Goal: Use online tool/utility: Use online tool/utility

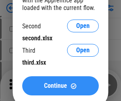
click at [60, 85] on span "Continue" at bounding box center [55, 85] width 23 height 6
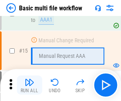
click at [29, 85] on img "button" at bounding box center [30, 82] width 10 height 10
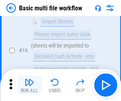
click at [29, 85] on img "button" at bounding box center [30, 82] width 10 height 10
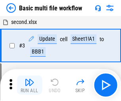
click at [29, 85] on img "button" at bounding box center [30, 82] width 10 height 10
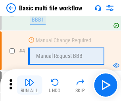
click at [29, 85] on img "button" at bounding box center [30, 82] width 10 height 10
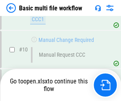
scroll to position [473, 0]
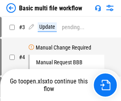
scroll to position [32, 0]
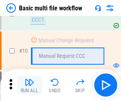
click at [29, 85] on img "button" at bounding box center [30, 82] width 10 height 10
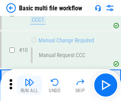
click at [29, 85] on img "button" at bounding box center [30, 82] width 10 height 10
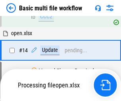
scroll to position [416, 0]
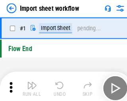
click at [29, 85] on img "button" at bounding box center [31, 82] width 10 height 10
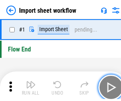
scroll to position [3, 0]
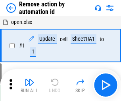
scroll to position [29, 0]
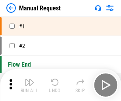
click at [29, 85] on img "button" at bounding box center [30, 82] width 10 height 10
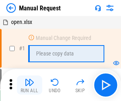
click at [29, 85] on img "button" at bounding box center [30, 82] width 10 height 10
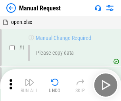
scroll to position [27, 0]
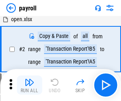
click at [29, 85] on img "button" at bounding box center [30, 82] width 10 height 10
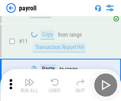
scroll to position [58, 0]
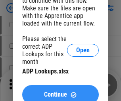
click at [60, 91] on span "Continue" at bounding box center [55, 94] width 23 height 6
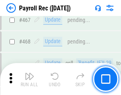
scroll to position [4234, 0]
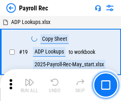
scroll to position [48, 0]
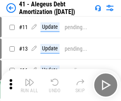
click at [29, 85] on img "button" at bounding box center [30, 82] width 10 height 10
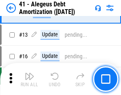
scroll to position [98, 0]
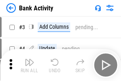
click at [29, 65] on img "button" at bounding box center [30, 62] width 10 height 10
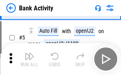
scroll to position [42, 0]
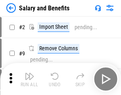
click at [29, 79] on img "button" at bounding box center [30, 76] width 10 height 10
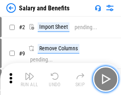
scroll to position [11, 0]
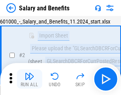
click at [29, 79] on img "button" at bounding box center [30, 76] width 10 height 10
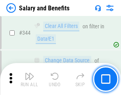
scroll to position [3720, 0]
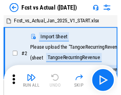
scroll to position [10, 0]
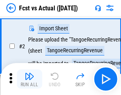
click at [29, 79] on img "button" at bounding box center [30, 76] width 10 height 10
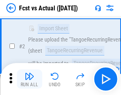
click at [29, 79] on img "button" at bounding box center [30, 76] width 10 height 10
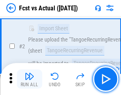
scroll to position [74, 0]
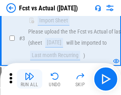
click at [29, 79] on img "button" at bounding box center [30, 76] width 10 height 10
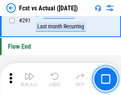
scroll to position [3760, 0]
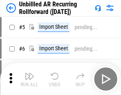
click at [29, 79] on img "button" at bounding box center [30, 76] width 10 height 10
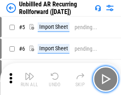
scroll to position [17, 0]
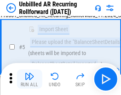
click at [29, 79] on img "button" at bounding box center [30, 76] width 10 height 10
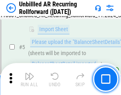
scroll to position [75, 0]
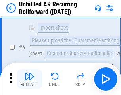
click at [29, 79] on img "button" at bounding box center [30, 76] width 10 height 10
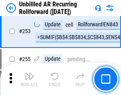
scroll to position [2699, 0]
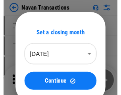
scroll to position [13, 0]
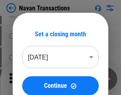
click at [29, 79] on img "button" at bounding box center [30, 76] width 10 height 10
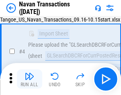
click at [29, 79] on img "button" at bounding box center [30, 76] width 10 height 10
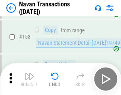
scroll to position [2576, 0]
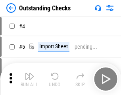
click at [29, 79] on img "button" at bounding box center [30, 76] width 10 height 10
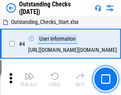
scroll to position [33, 0]
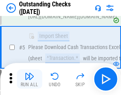
click at [29, 79] on img "button" at bounding box center [30, 76] width 10 height 10
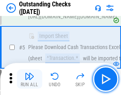
scroll to position [83, 0]
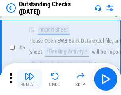
click at [29, 79] on img "button" at bounding box center [30, 76] width 10 height 10
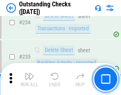
scroll to position [2413, 0]
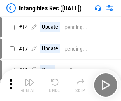
click at [29, 85] on img "button" at bounding box center [30, 82] width 10 height 10
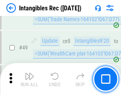
scroll to position [309, 0]
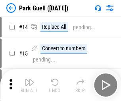
click at [29, 79] on img "button" at bounding box center [30, 82] width 10 height 10
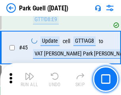
scroll to position [994, 0]
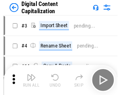
scroll to position [17, 0]
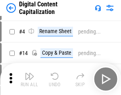
click at [29, 79] on img "button" at bounding box center [30, 76] width 10 height 10
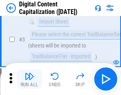
click at [29, 79] on img "button" at bounding box center [30, 76] width 10 height 10
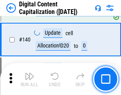
scroll to position [837, 0]
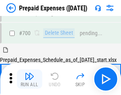
click at [29, 79] on img "button" at bounding box center [30, 76] width 10 height 10
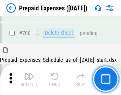
scroll to position [2138, 0]
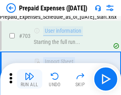
click at [29, 79] on img "button" at bounding box center [30, 76] width 10 height 10
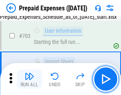
scroll to position [2185, 0]
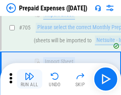
click at [29, 79] on img "button" at bounding box center [30, 76] width 10 height 10
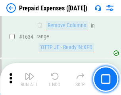
scroll to position [7736, 0]
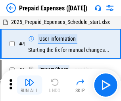
click at [29, 85] on img "button" at bounding box center [30, 82] width 10 height 10
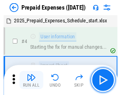
scroll to position [35, 0]
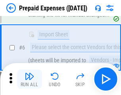
click at [29, 79] on img "button" at bounding box center [30, 76] width 10 height 10
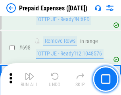
scroll to position [2767, 0]
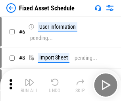
click at [29, 85] on img "button" at bounding box center [30, 82] width 10 height 10
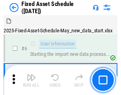
scroll to position [43, 0]
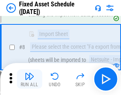
click at [29, 79] on img "button" at bounding box center [30, 76] width 10 height 10
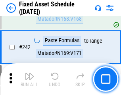
scroll to position [2461, 0]
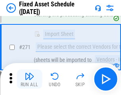
click at [29, 79] on img "button" at bounding box center [30, 76] width 10 height 10
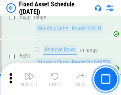
scroll to position [3552, 0]
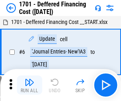
click at [29, 85] on img "button" at bounding box center [30, 82] width 10 height 10
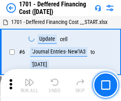
scroll to position [95, 0]
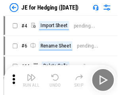
scroll to position [1, 0]
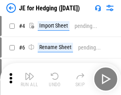
click at [29, 79] on img "button" at bounding box center [30, 76] width 10 height 10
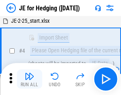
click at [29, 79] on img "button" at bounding box center [30, 76] width 10 height 10
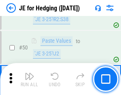
scroll to position [514, 0]
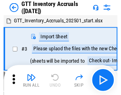
scroll to position [1, 0]
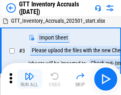
click at [29, 79] on img "button" at bounding box center [30, 76] width 10 height 10
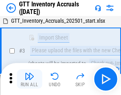
click at [29, 79] on img "button" at bounding box center [30, 76] width 10 height 10
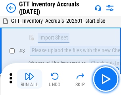
scroll to position [51, 0]
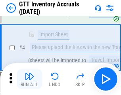
click at [29, 79] on img "button" at bounding box center [30, 76] width 10 height 10
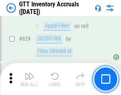
scroll to position [6031, 0]
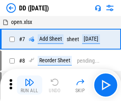
click at [29, 85] on img "button" at bounding box center [30, 82] width 10 height 10
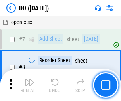
scroll to position [77, 0]
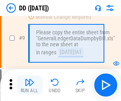
click at [29, 85] on img "button" at bounding box center [30, 82] width 10 height 10
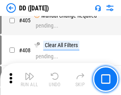
scroll to position [3555, 0]
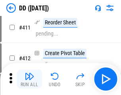
click at [29, 79] on img "button" at bounding box center [30, 76] width 10 height 10
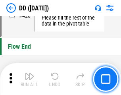
scroll to position [3803, 0]
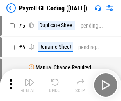
click at [29, 85] on img "button" at bounding box center [30, 82] width 10 height 10
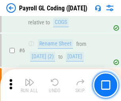
scroll to position [95, 0]
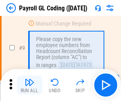
click at [29, 85] on img "button" at bounding box center [30, 82] width 10 height 10
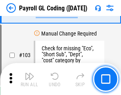
scroll to position [1864, 0]
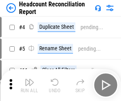
click at [29, 85] on img "button" at bounding box center [30, 82] width 10 height 10
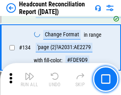
scroll to position [955, 0]
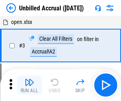
click at [29, 85] on img "button" at bounding box center [30, 82] width 10 height 10
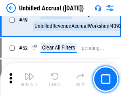
scroll to position [721, 0]
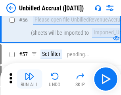
click at [29, 79] on img "button" at bounding box center [30, 76] width 10 height 10
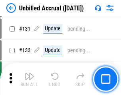
scroll to position [2367, 0]
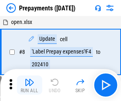
click at [29, 85] on img "button" at bounding box center [30, 82] width 10 height 10
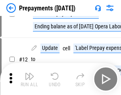
scroll to position [50, 0]
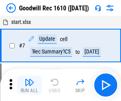
click at [29, 85] on img "button" at bounding box center [30, 82] width 10 height 10
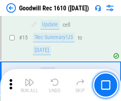
scroll to position [136, 0]
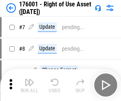
click at [29, 85] on img "button" at bounding box center [30, 82] width 10 height 10
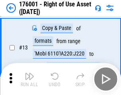
scroll to position [51, 0]
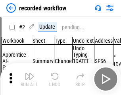
click at [29, 79] on img "button" at bounding box center [30, 76] width 10 height 10
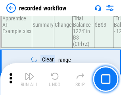
scroll to position [2483, 0]
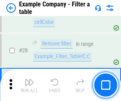
scroll to position [727, 0]
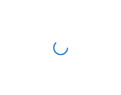
scroll to position [12, 0]
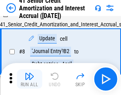
click at [29, 79] on img "button" at bounding box center [30, 76] width 10 height 10
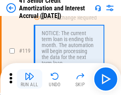
click at [29, 79] on img "button" at bounding box center [30, 76] width 10 height 10
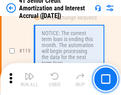
scroll to position [750, 0]
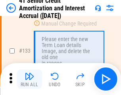
click at [29, 79] on img "button" at bounding box center [30, 76] width 10 height 10
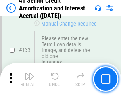
scroll to position [830, 0]
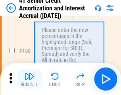
click at [29, 79] on img "button" at bounding box center [30, 76] width 10 height 10
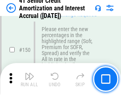
scroll to position [914, 0]
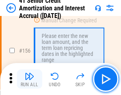
click at [29, 79] on img "button" at bounding box center [30, 76] width 10 height 10
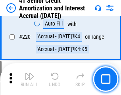
scroll to position [1779, 0]
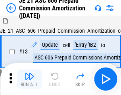
click at [29, 79] on img "button" at bounding box center [30, 76] width 10 height 10
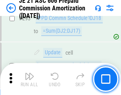
scroll to position [1462, 0]
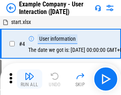
click at [29, 79] on img "button" at bounding box center [30, 76] width 10 height 10
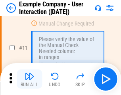
click at [29, 79] on img "button" at bounding box center [30, 76] width 10 height 10
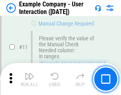
scroll to position [172, 0]
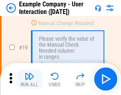
click at [29, 79] on img "button" at bounding box center [30, 76] width 10 height 10
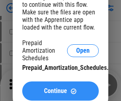
click at [60, 91] on span "Continue" at bounding box center [55, 90] width 23 height 6
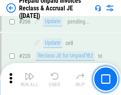
scroll to position [1030, 0]
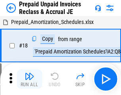
click at [29, 79] on img "button" at bounding box center [30, 76] width 10 height 10
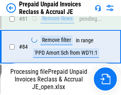
scroll to position [608, 0]
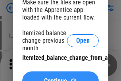
click at [60, 77] on span "Continue" at bounding box center [55, 80] width 23 height 6
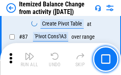
scroll to position [777, 0]
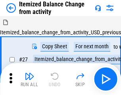
scroll to position [12, 0]
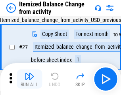
click at [29, 79] on img "button" at bounding box center [30, 76] width 10 height 10
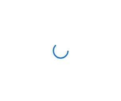
scroll to position [4, 0]
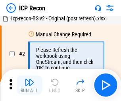
click at [29, 85] on img "button" at bounding box center [30, 82] width 10 height 10
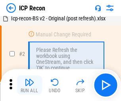
click at [29, 85] on img "button" at bounding box center [30, 82] width 10 height 10
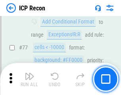
scroll to position [714, 0]
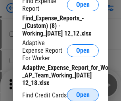
click at [83, 94] on span "Open" at bounding box center [83, 94] width 14 height 6
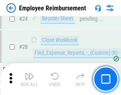
scroll to position [371, 0]
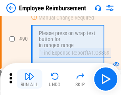
click at [29, 79] on img "button" at bounding box center [30, 76] width 10 height 10
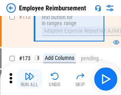
click at [29, 79] on img "button" at bounding box center [30, 76] width 10 height 10
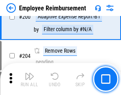
scroll to position [2010, 0]
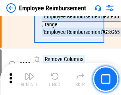
click at [29, 79] on img "button" at bounding box center [30, 76] width 10 height 10
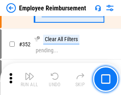
click at [29, 79] on img "button" at bounding box center [30, 76] width 10 height 10
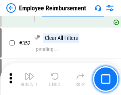
scroll to position [4096, 0]
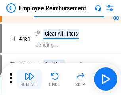
click at [29, 79] on img "button" at bounding box center [30, 76] width 10 height 10
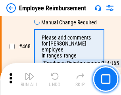
scroll to position [4858, 0]
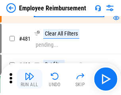
click at [29, 79] on img "button" at bounding box center [30, 76] width 10 height 10
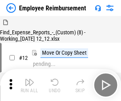
scroll to position [27, 0]
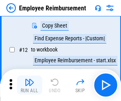
click at [29, 85] on img "button" at bounding box center [30, 82] width 10 height 10
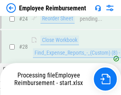
scroll to position [371, 0]
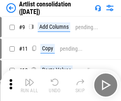
click at [29, 85] on img "button" at bounding box center [30, 82] width 10 height 10
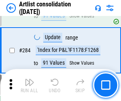
scroll to position [3286, 0]
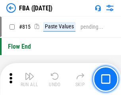
scroll to position [7010, 0]
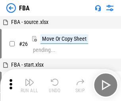
scroll to position [8, 0]
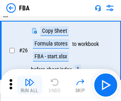
click at [29, 85] on img "button" at bounding box center [30, 82] width 10 height 10
